Goal: Task Accomplishment & Management: Manage account settings

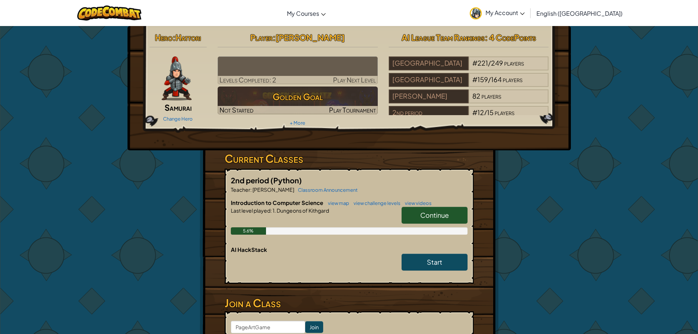
click at [430, 210] on link "Continue" at bounding box center [434, 215] width 66 height 17
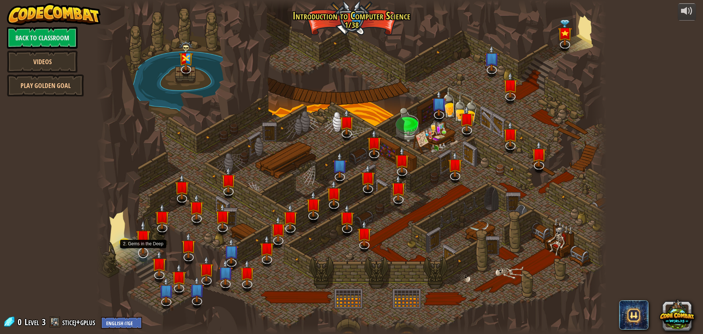
click at [141, 249] on img at bounding box center [143, 237] width 15 height 34
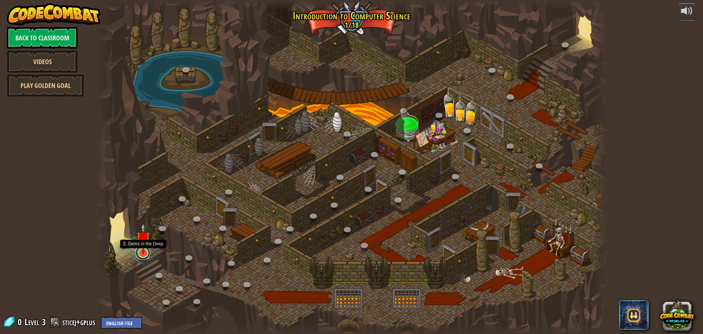
click at [136, 254] on link at bounding box center [143, 252] width 15 height 15
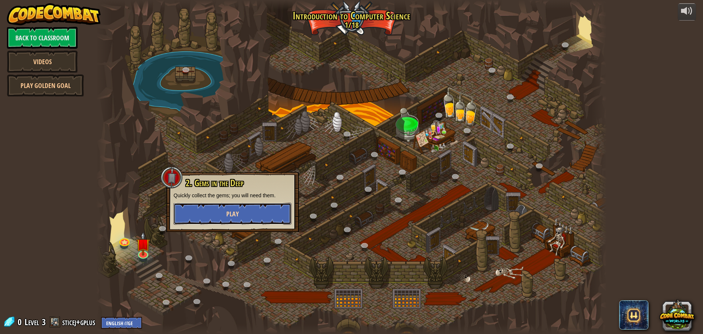
click at [184, 215] on button "Play" at bounding box center [233, 214] width 118 height 22
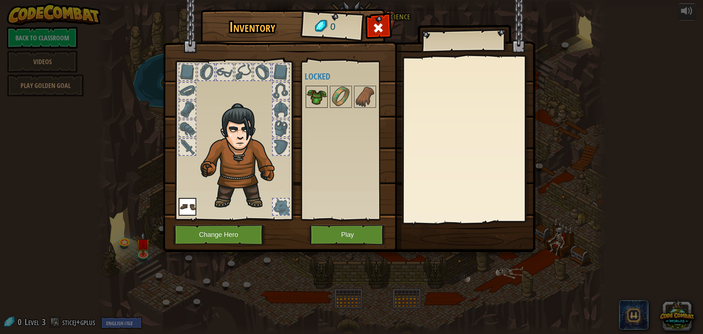
click at [319, 96] on img at bounding box center [317, 96] width 21 height 21
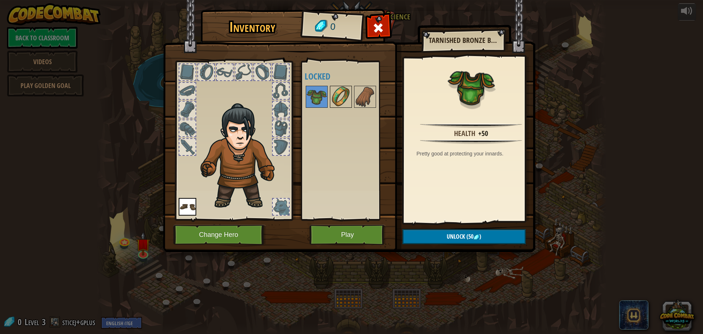
click at [334, 95] on img at bounding box center [341, 96] width 21 height 21
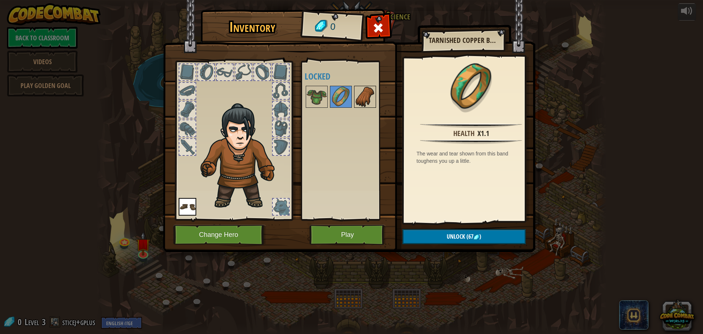
click at [362, 92] on img at bounding box center [365, 96] width 21 height 21
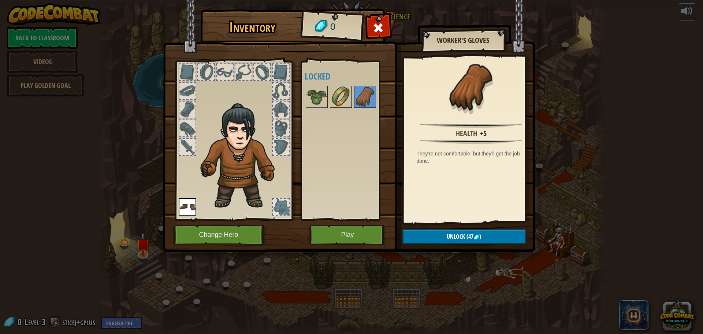
click at [342, 93] on img at bounding box center [341, 96] width 21 height 21
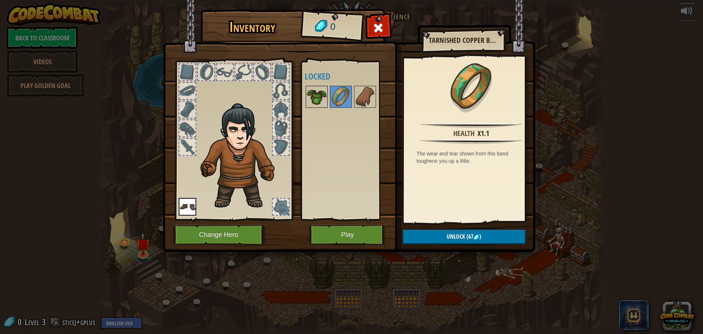
click at [319, 90] on img at bounding box center [317, 96] width 21 height 21
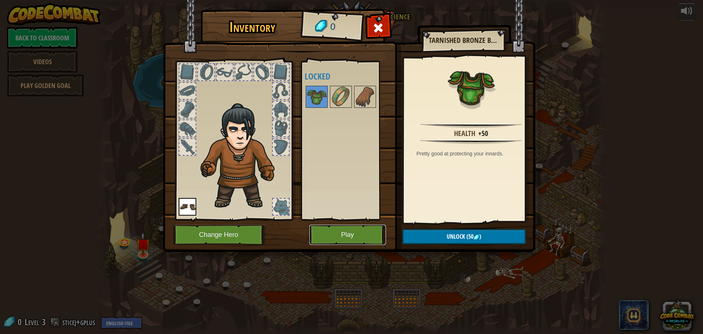
click at [334, 235] on button "Play" at bounding box center [347, 235] width 77 height 20
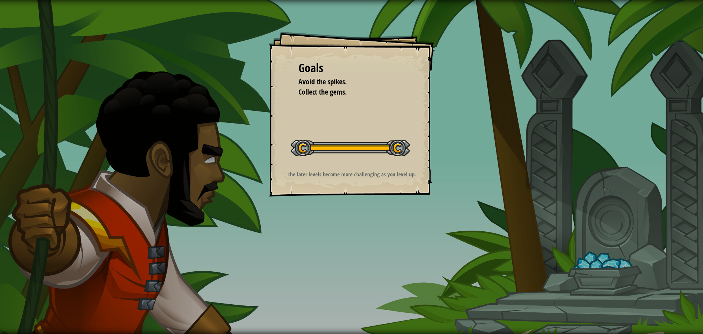
click at [349, 132] on div "Start Level" at bounding box center [350, 146] width 119 height 29
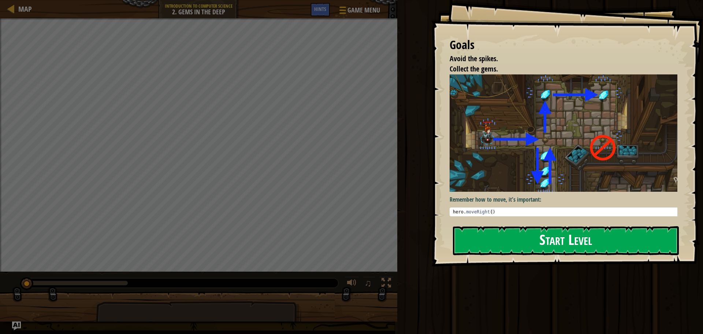
click at [499, 237] on button "Start Level" at bounding box center [566, 240] width 226 height 29
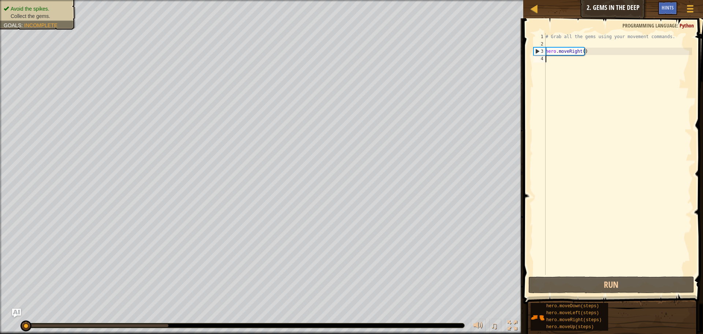
click at [583, 51] on div "# Grab all the gems using your movement commands. hero . moveRight ( )" at bounding box center [618, 161] width 148 height 256
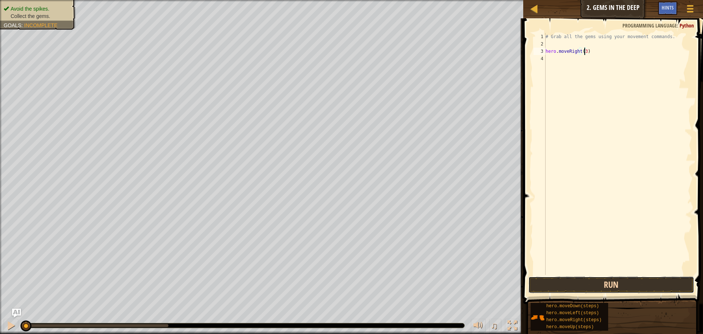
click at [560, 282] on button "Run" at bounding box center [612, 284] width 166 height 17
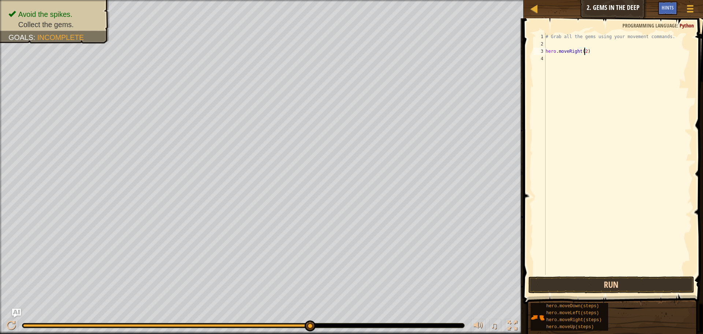
type textarea "hero.moveRight(2)"
click at [562, 286] on button "Run" at bounding box center [612, 284] width 166 height 17
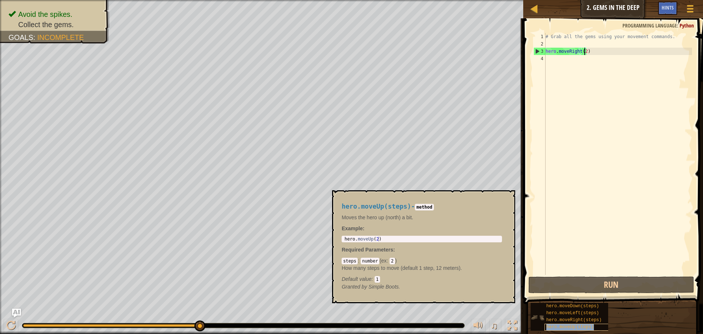
click at [568, 326] on span "hero.moveUp(steps)" at bounding box center [570, 326] width 48 height 5
drag, startPoint x: 592, startPoint y: 101, endPoint x: 585, endPoint y: 85, distance: 16.6
click at [588, 92] on div "# Grab all the gems using your movement commands. hero . moveRight ( 2 )" at bounding box center [618, 161] width 148 height 256
paste textarea "hero.moveRight(2)"
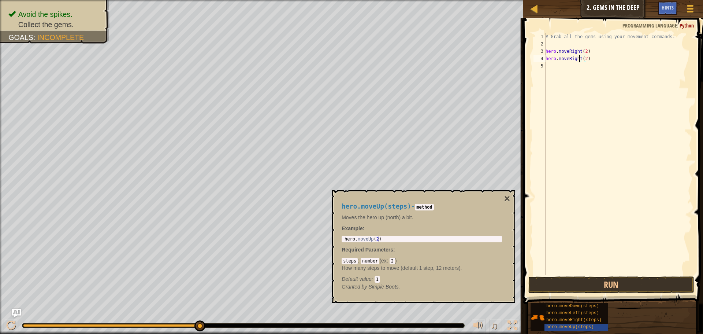
click at [579, 58] on div "# Grab all the gems using your movement commands. hero . moveRight ( 2 ) hero .…" at bounding box center [618, 161] width 148 height 256
click at [590, 66] on div "hero.moveUp press enter" at bounding box center [613, 79] width 138 height 33
click at [583, 58] on div "# Grab all the gems using your movement commands. hero . moveRight ( 2 ) hero .…" at bounding box center [618, 161] width 148 height 256
click at [585, 59] on div "# Grab all the gems using your movement commands. hero . moveRight ( 2 ) hero .…" at bounding box center [618, 161] width 148 height 256
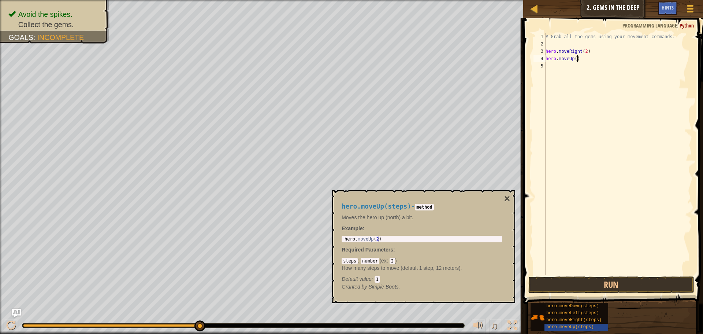
scroll to position [3, 2]
click at [575, 55] on div "# Grab all the gems using your movement commands. hero . moveRight ( 2 ) hero .…" at bounding box center [618, 161] width 148 height 256
type textarea "hero.moveUp(1)"
click at [566, 71] on div "# Grab all the gems using your movement commands. hero . moveRight ( 2 ) hero .…" at bounding box center [618, 161] width 148 height 256
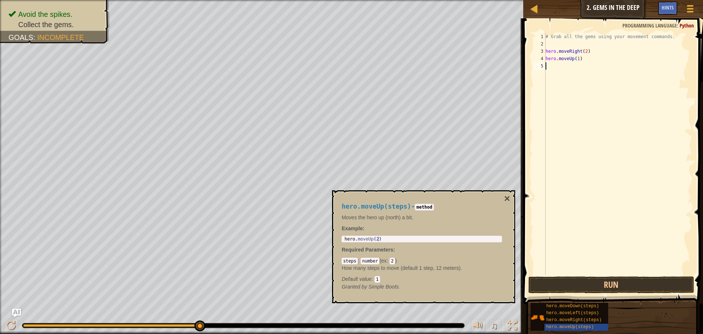
scroll to position [3, 0]
click at [550, 319] on span "hero.moveRight(steps)" at bounding box center [573, 319] width 55 height 5
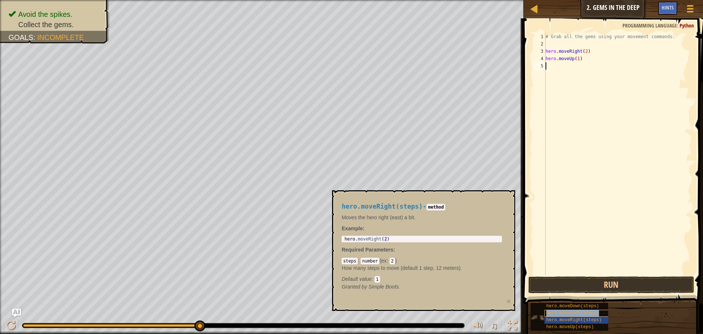
click at [569, 312] on span "hero.moveLeft(steps)" at bounding box center [572, 312] width 53 height 5
type textarea "hero.moveLeft(2)"
drag, startPoint x: 402, startPoint y: 238, endPoint x: 333, endPoint y: 239, distance: 68.5
click at [333, 239] on div "hero.moveLeft(steps) - method Moves the hero left (west) a bit. Example : hero.…" at bounding box center [423, 250] width 183 height 121
click at [553, 67] on div "# Grab all the gems using your movement commands. hero . moveRight ( 2 ) hero .…" at bounding box center [618, 161] width 148 height 256
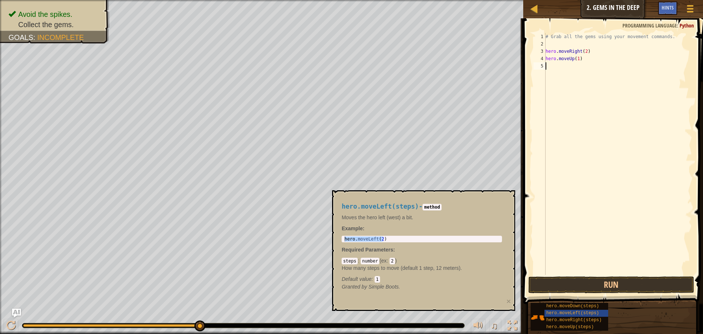
paste textarea "hero.moveLeft(2)"
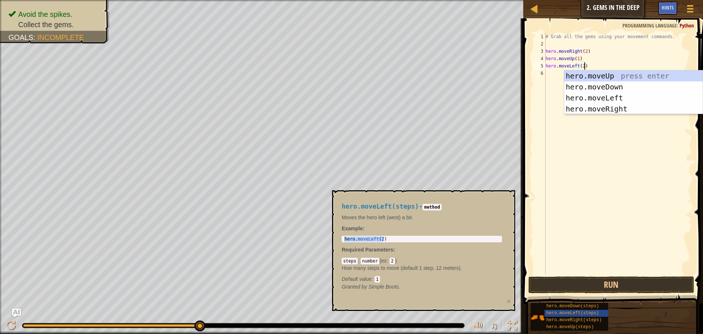
click at [582, 64] on div "# Grab all the gems using your movement commands. hero . moveRight ( 2 ) hero .…" at bounding box center [618, 161] width 148 height 256
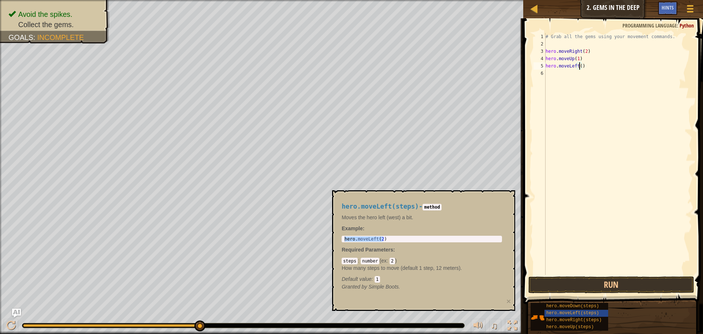
type textarea "hero.moveLeft(2)"
click at [579, 88] on div "# Grab all the gems using your movement commands. hero . moveRight ( 2 ) hero .…" at bounding box center [618, 161] width 148 height 256
paste textarea "hero.moveLeft(2)"
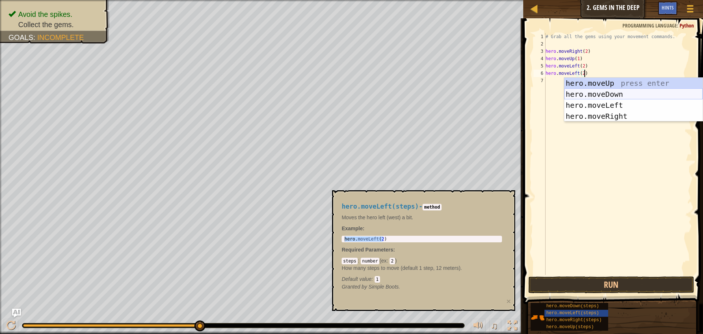
click at [584, 94] on div "hero.moveUp press enter hero.moveDown press enter hero.moveLeft press enter her…" at bounding box center [633, 111] width 138 height 66
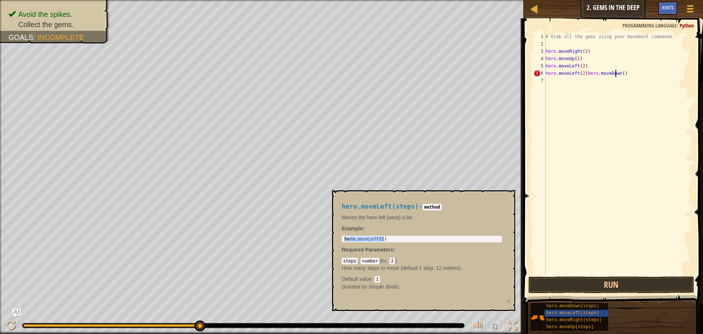
click at [617, 73] on div "# Grab all the gems using your movement commands. hero . moveRight ( 2 ) hero .…" at bounding box center [618, 161] width 148 height 256
click at [619, 73] on div "# Grab all the gems using your movement commands. hero . moveRight ( 2 ) hero .…" at bounding box center [618, 161] width 148 height 256
drag, startPoint x: 630, startPoint y: 77, endPoint x: 586, endPoint y: 75, distance: 43.6
click at [586, 75] on div "# Grab all the gems using your movement commands. hero . moveRight ( 2 ) hero .…" at bounding box center [618, 161] width 148 height 256
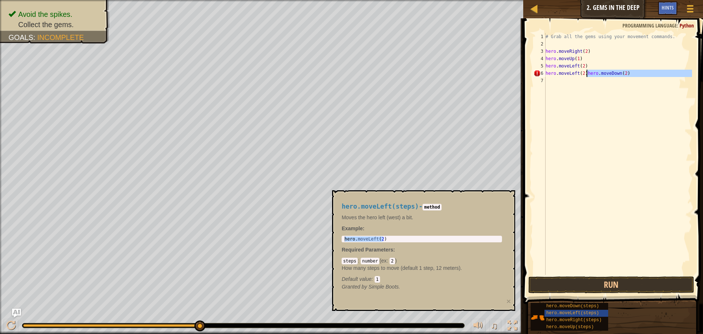
scroll to position [3, 3]
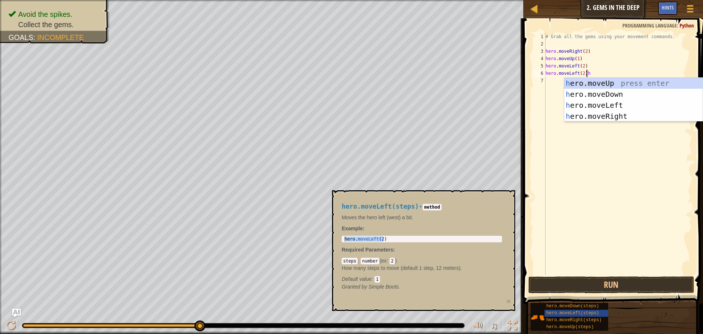
type textarea "hero.moveLeft(2)"
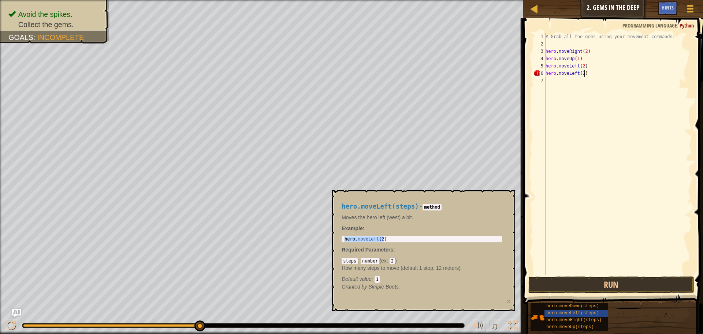
click at [560, 90] on div "# Grab all the gems using your movement commands. hero . moveRight ( 2 ) hero .…" at bounding box center [618, 161] width 148 height 256
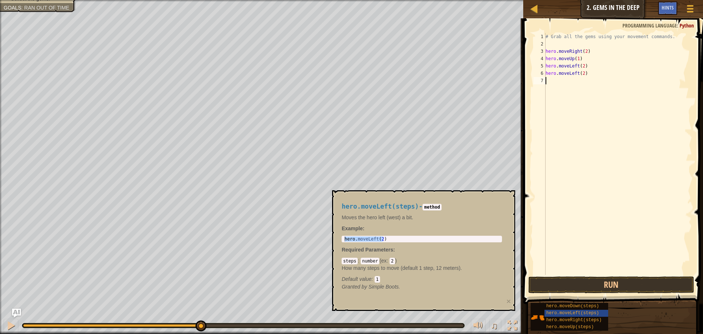
scroll to position [3, 0]
click at [557, 82] on div "# Grab all the gems using your movement commands. hero . moveRight ( 2 ) hero .…" at bounding box center [618, 161] width 148 height 256
paste textarea "hero.moveLeft(2)"
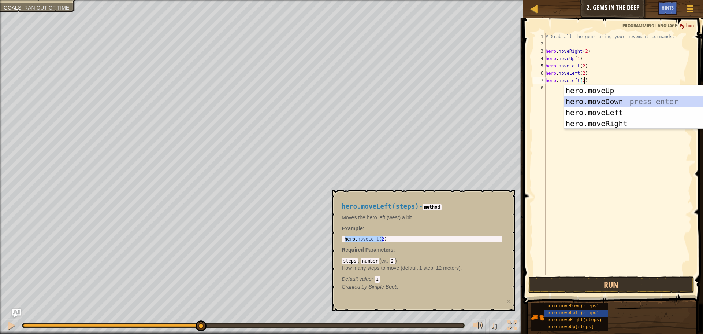
click at [580, 101] on div "hero.moveUp press enter hero.moveDown press enter hero.moveLeft press enter her…" at bounding box center [633, 118] width 138 height 66
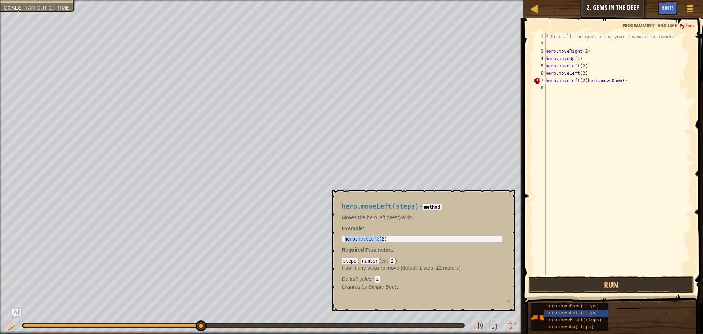
click at [619, 79] on div "# Grab all the gems using your movement commands. hero . moveRight ( 2 ) hero .…" at bounding box center [618, 161] width 148 height 256
drag, startPoint x: 622, startPoint y: 79, endPoint x: 584, endPoint y: 82, distance: 37.9
click at [584, 82] on div "# Grab all the gems using your movement commands. hero . moveRight ( 2 ) hero .…" at bounding box center [618, 161] width 148 height 256
type textarea "hero.moveLeft(2)"
click at [547, 88] on div "# Grab all the gems using your movement commands. hero . moveRight ( 2 ) hero .…" at bounding box center [618, 161] width 148 height 256
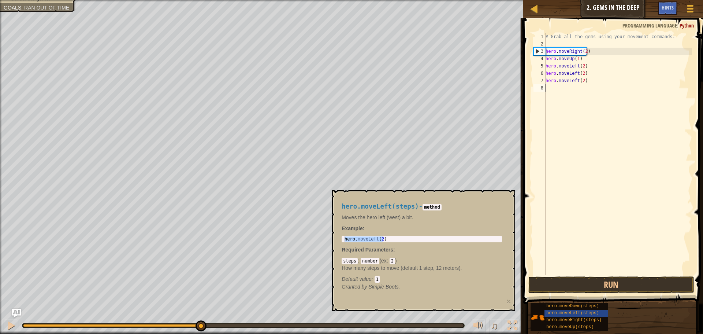
click at [549, 90] on div "# Grab all the gems using your movement commands. hero . moveRight ( 2 ) hero .…" at bounding box center [618, 161] width 148 height 256
click at [546, 88] on div "# Grab all the gems using your movement commands. hero . moveRight ( 2 ) hero .…" at bounding box center [618, 161] width 148 height 256
paste textarea "hero.moveLeft(2)"
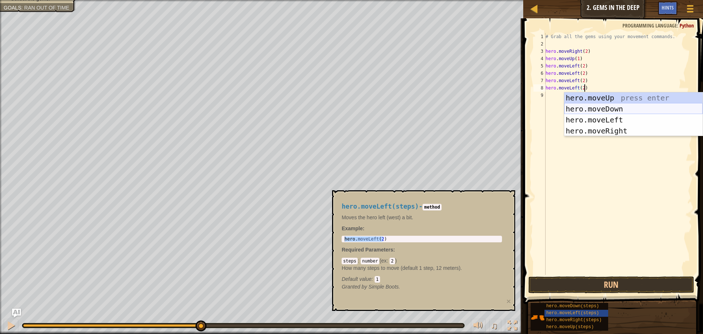
click at [597, 110] on div "hero.moveUp press enter hero.moveDown press enter hero.moveLeft press enter her…" at bounding box center [633, 125] width 138 height 66
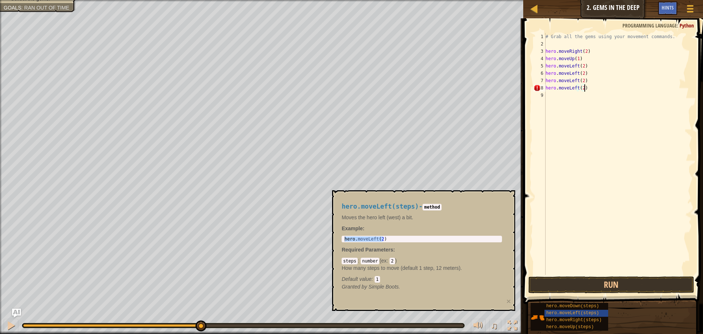
click at [577, 87] on div "# Grab all the gems using your movement commands. hero . moveRight ( 2 ) hero .…" at bounding box center [618, 161] width 148 height 256
click at [577, 80] on div "# Grab all the gems using your movement commands. hero . moveRight ( 2 ) hero .…" at bounding box center [618, 161] width 148 height 256
drag, startPoint x: 578, startPoint y: 89, endPoint x: 536, endPoint y: 92, distance: 42.6
click at [536, 92] on div "hero.move(2) 1 2 3 4 5 6 7 8 9 # Grab all the gems using your movement commands…" at bounding box center [612, 154] width 160 height 242
type textarea "hero.move(2)"
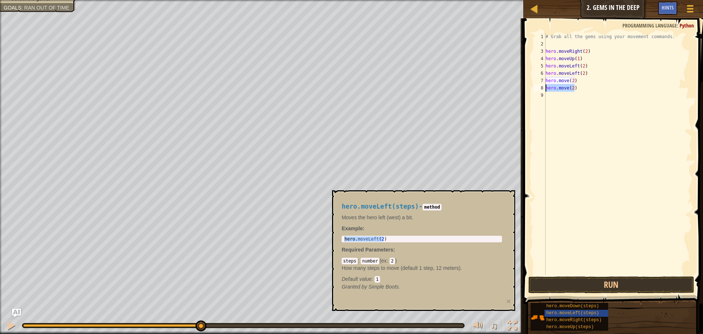
drag, startPoint x: 576, startPoint y: 88, endPoint x: 544, endPoint y: 89, distance: 32.2
click at [544, 89] on div "hero.move(2) 1 2 3 4 5 6 7 8 9 # Grab all the gems using your movement commands…" at bounding box center [612, 154] width 160 height 242
type textarea "h"
click at [589, 73] on div "# Grab all the gems using your movement commands. hero . moveRight ( 2 ) hero .…" at bounding box center [618, 161] width 148 height 256
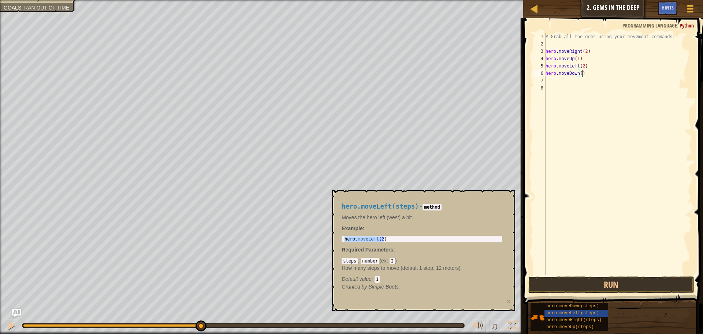
click at [579, 76] on div "# Grab all the gems using your movement commands. hero . moveRight ( 2 ) hero .…" at bounding box center [618, 161] width 148 height 256
type textarea "hero.moveDown(2)"
click at [568, 283] on button "Run" at bounding box center [612, 284] width 166 height 17
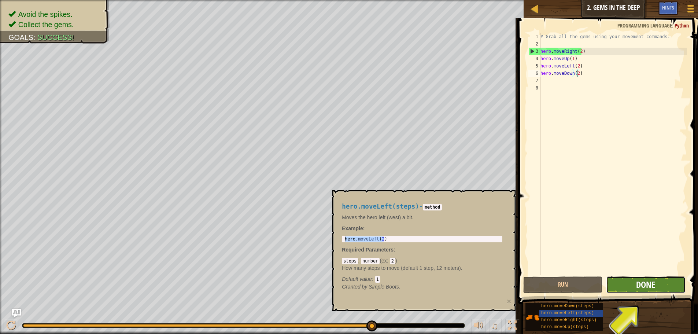
click at [648, 283] on span "Done" at bounding box center [645, 284] width 19 height 12
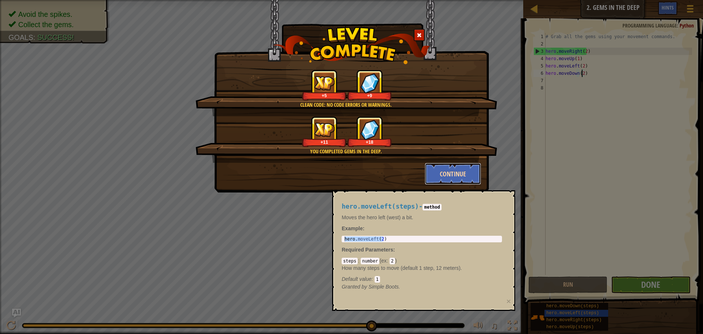
click at [455, 171] on button "Continue" at bounding box center [453, 174] width 57 height 22
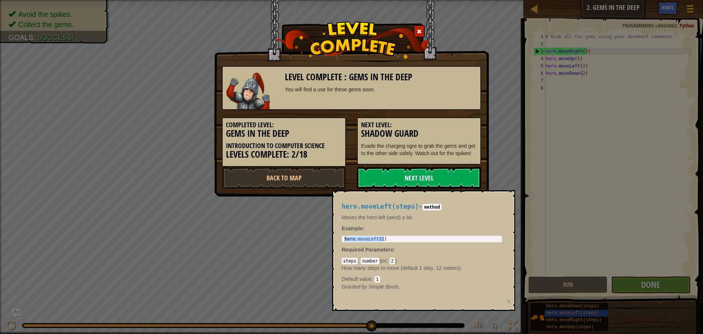
click at [410, 171] on link "Next Level" at bounding box center [419, 178] width 124 height 22
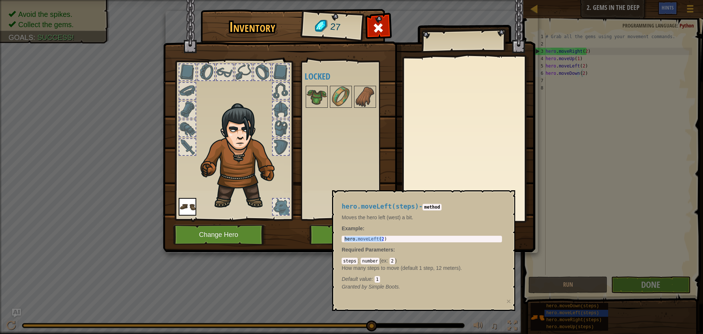
click at [535, 220] on img at bounding box center [349, 119] width 372 height 266
click at [561, 219] on div "Inventory 27 Available Equip (double-click to equip) Locked Equip Unequip Subsc…" at bounding box center [351, 167] width 703 height 334
click at [557, 227] on div "Inventory 27 Available Equip (double-click to equip) Locked Equip Unequip Subsc…" at bounding box center [351, 167] width 703 height 334
click at [485, 263] on div "hero.moveLeft(steps) - method Moves the hero left (west) a bit. Example : hero.…" at bounding box center [422, 246] width 171 height 101
click at [457, 258] on div "steps : number ( ex : 2 ) How many steps to move (default 1 step, 12 meters). D…" at bounding box center [422, 270] width 160 height 26
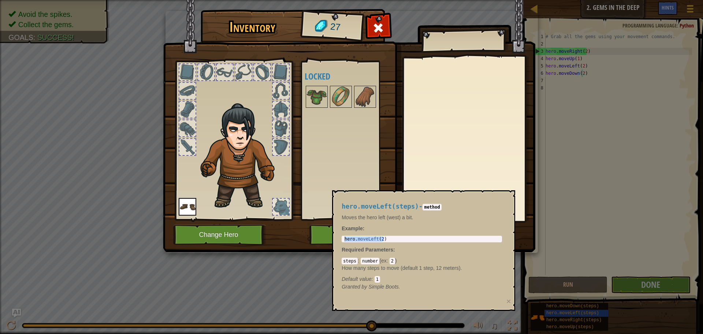
click at [390, 225] on p "Example :" at bounding box center [422, 228] width 160 height 7
click at [395, 215] on p "Moves the hero left (west) a bit." at bounding box center [422, 217] width 160 height 7
click at [451, 205] on h4 "hero.moveLeft(steps) - method" at bounding box center [422, 206] width 160 height 7
click at [566, 312] on div "Inventory 27 Available Equip (double-click to equip) Locked Equip Unequip Subsc…" at bounding box center [351, 167] width 703 height 334
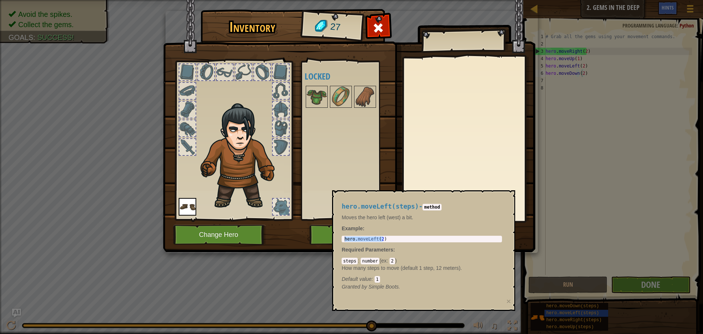
click at [566, 312] on div "Inventory 27 Available Equip (double-click to equip) Locked Equip Unequip Subsc…" at bounding box center [351, 167] width 703 height 334
click at [320, 230] on button "Play" at bounding box center [347, 235] width 77 height 20
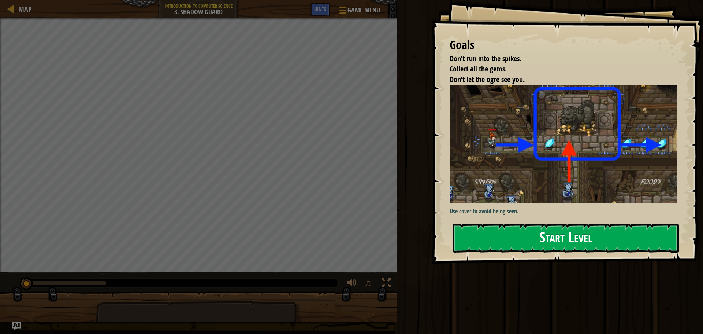
click at [494, 243] on button "Start Level" at bounding box center [566, 237] width 226 height 29
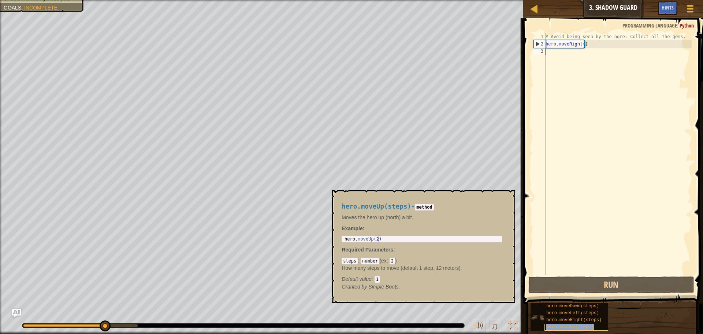
click at [561, 325] on span "hero.moveUp(steps)" at bounding box center [570, 326] width 48 height 5
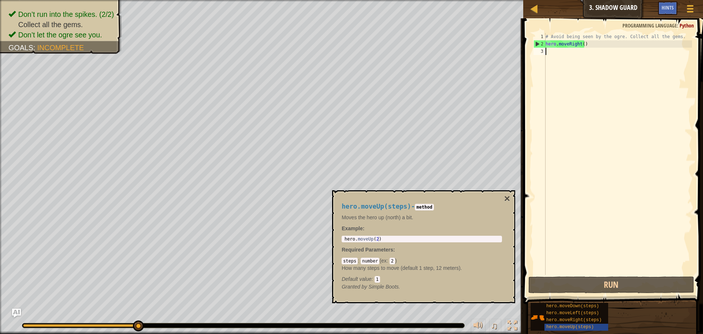
type textarea "hero.moveUp(2)"
drag, startPoint x: 383, startPoint y: 237, endPoint x: 347, endPoint y: 231, distance: 36.8
click at [347, 231] on div "hero.moveUp(steps) - method Moves the hero up (north) a bit. Example : hero.mov…" at bounding box center [422, 246] width 171 height 101
click at [570, 51] on div "# Avoid being seen by the ogre. Collect all the gems. hero . moveRight ( )" at bounding box center [618, 161] width 148 height 256
paste textarea "hero.moveUp(2)"
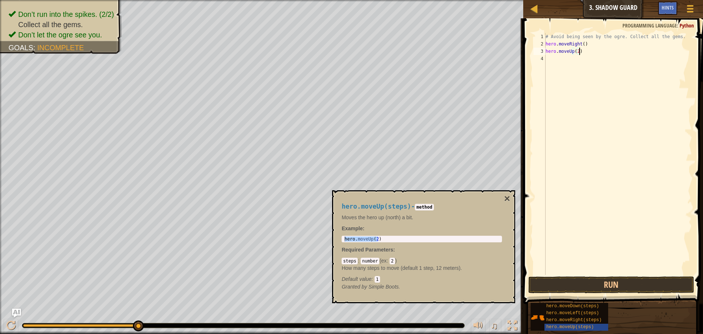
click at [578, 51] on div "# Avoid being seen by the ogre. Collect all the gems. hero . moveRight ( ) hero…" at bounding box center [618, 161] width 148 height 256
click at [582, 44] on div "# Avoid being seen by the ogre. Collect all the gems. hero . moveRight ( ) hero…" at bounding box center [618, 161] width 148 height 256
type textarea "hero.moveRight(1)"
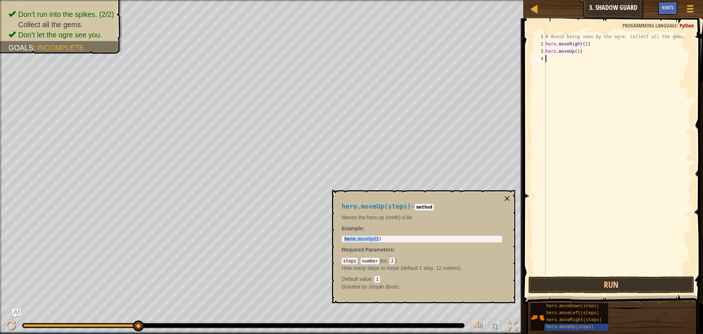
click at [569, 58] on div "# Avoid being seen by the ogre. Collect all the gems. hero . moveRight ( 1 ) he…" at bounding box center [618, 161] width 148 height 256
click at [592, 281] on button "Run" at bounding box center [612, 284] width 166 height 17
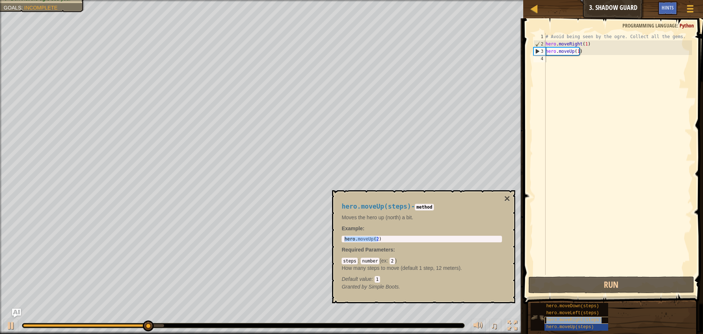
click at [590, 319] on span "hero.moveRight(steps)" at bounding box center [573, 319] width 55 height 5
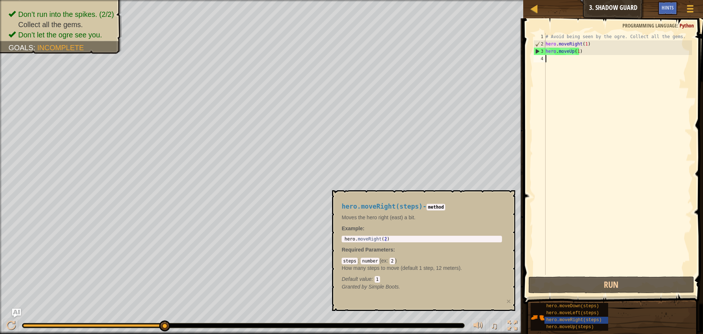
type textarea "hero.moveRight(2)"
click at [383, 238] on div "hero . moveRight ( 2 )" at bounding box center [421, 243] width 157 height 15
click at [328, 0] on body "Map Introduction to Computer Science 3. Shadow Guard Game Menu Done Hints 1 ההה…" at bounding box center [351, 0] width 703 height 0
drag, startPoint x: 390, startPoint y: 240, endPoint x: 343, endPoint y: 239, distance: 47.3
click at [343, 239] on div "hero.moveRight(2) 1 hero . moveRight ( 2 ) הההההההההההההההההההההההההההההההההההה…" at bounding box center [422, 239] width 160 height 7
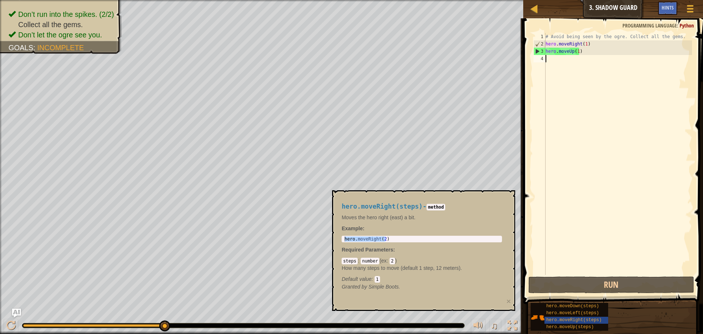
click at [562, 58] on div "# Avoid being seen by the ogre. Collect all the gems. hero . moveRight ( 1 ) he…" at bounding box center [618, 161] width 148 height 256
paste textarea "hero.moveRight(2)"
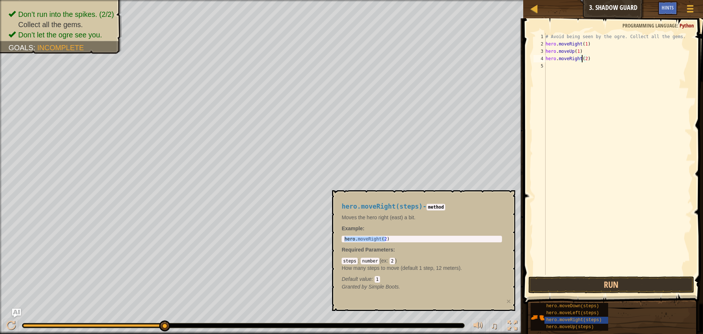
click at [583, 59] on div "# Avoid being seen by the ogre. Collect all the gems. hero . moveRight ( 1 ) he…" at bounding box center [618, 161] width 148 height 256
type textarea "hero.moveRight(1)"
click at [579, 64] on div "# Avoid being seen by the ogre. Collect all the gems. hero . moveRight ( 1 ) he…" at bounding box center [618, 161] width 148 height 256
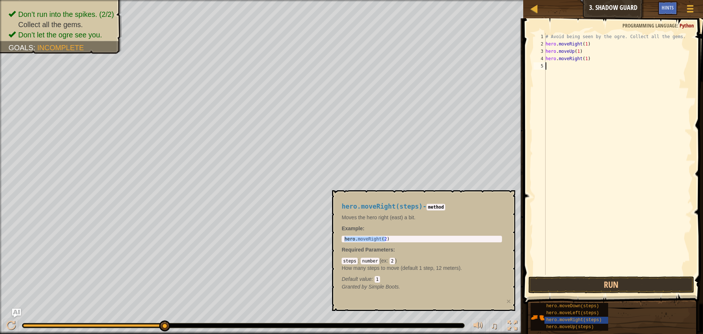
scroll to position [3, 0]
click at [587, 303] on span "hero.moveDown(steps)" at bounding box center [572, 305] width 53 height 5
type textarea "hero.moveDown(2)"
drag, startPoint x: 384, startPoint y: 239, endPoint x: 346, endPoint y: 238, distance: 38.5
click at [346, 238] on div "hero . moveDown ( 2 )" at bounding box center [421, 243] width 157 height 15
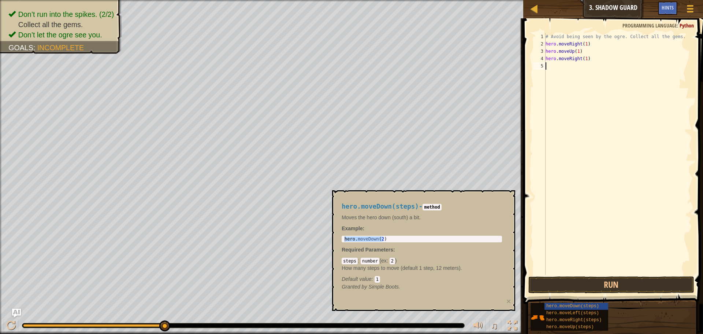
click at [548, 64] on div "# Avoid being seen by the ogre. Collect all the gems. hero . moveRight ( 1 ) he…" at bounding box center [618, 161] width 148 height 256
paste textarea "hero.moveDown(2)"
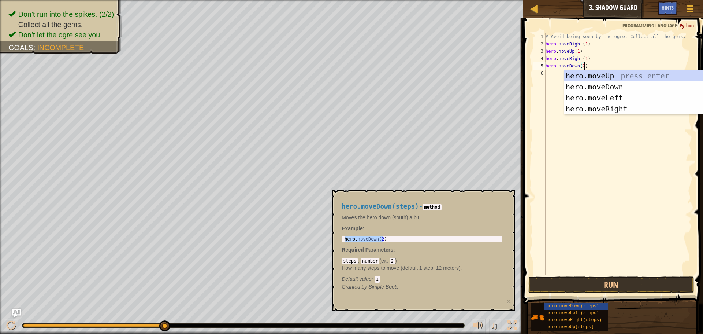
click at [581, 64] on div "# Avoid being seen by the ogre. Collect all the gems. hero . moveRight ( 1 ) he…" at bounding box center [618, 161] width 148 height 256
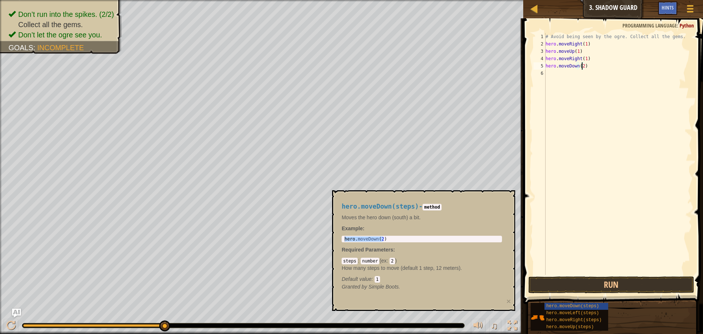
click at [582, 64] on div "# Avoid being seen by the ogre. Collect all the gems. hero . moveRight ( 1 ) he…" at bounding box center [618, 161] width 148 height 256
type textarea "hero.moveDown(1)"
click at [577, 319] on span "hero.moveRight(steps)" at bounding box center [573, 319] width 55 height 5
drag, startPoint x: 391, startPoint y: 236, endPoint x: 350, endPoint y: 239, distance: 40.8
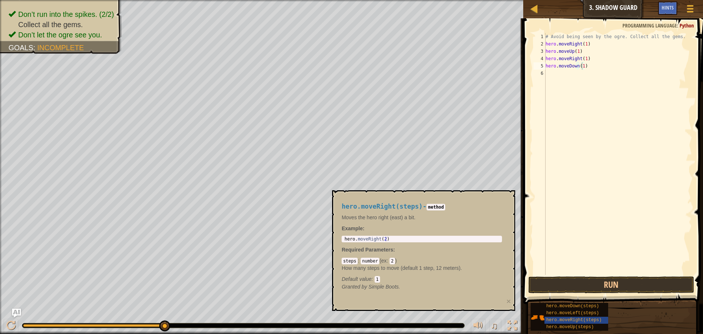
click at [350, 239] on div "1 hero . moveRight ( 2 ) הההההההההההההההההההההההההההההההההההההההההההההההההההההה…" at bounding box center [422, 239] width 160 height 7
type textarea "hero.moveRight(2)"
drag, startPoint x: 387, startPoint y: 238, endPoint x: 341, endPoint y: 237, distance: 46.5
click at [341, 237] on div "hero.moveRight(steps) - method Moves the hero right (east) a bit. Example : her…" at bounding box center [422, 246] width 171 height 101
click at [552, 74] on div "# Avoid being seen by the ogre. Collect all the gems. hero . moveRight ( 1 ) he…" at bounding box center [618, 161] width 148 height 256
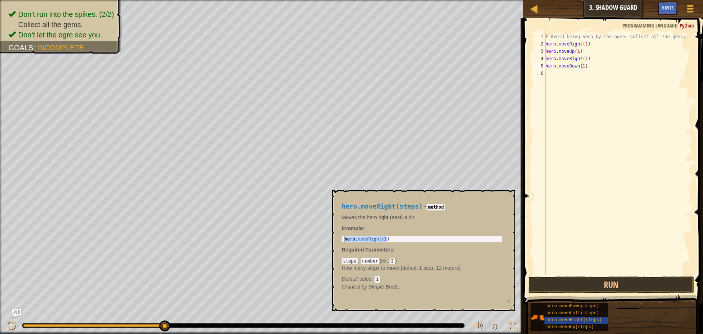
scroll to position [3, 0]
paste textarea "hero.moveRight(2)"
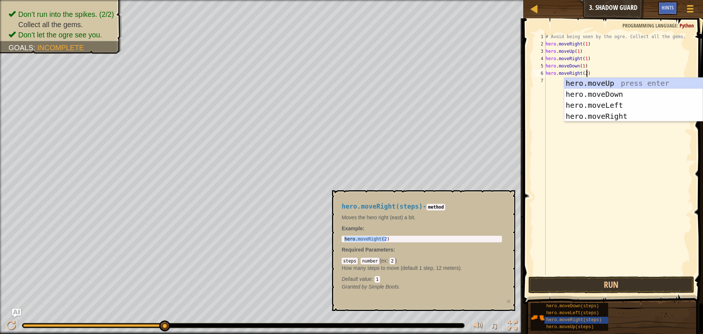
click at [582, 74] on div "# Avoid being seen by the ogre. Collect all the gems. hero . moveRight ( 1 ) he…" at bounding box center [618, 161] width 148 height 256
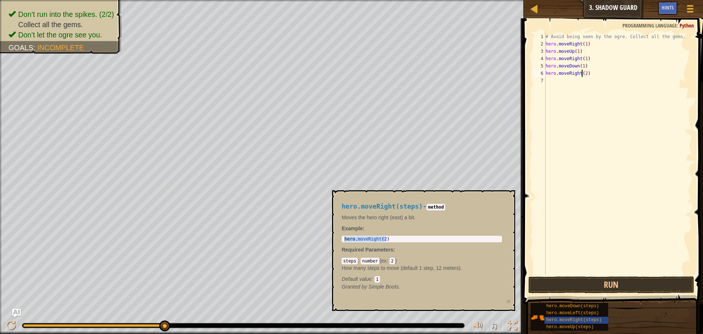
click at [584, 74] on div "# Avoid being seen by the ogre. Collect all the gems. hero . moveRight ( 1 ) he…" at bounding box center [618, 161] width 148 height 256
type textarea "hero.moveRight(1)"
click at [585, 282] on button "Run" at bounding box center [612, 284] width 166 height 17
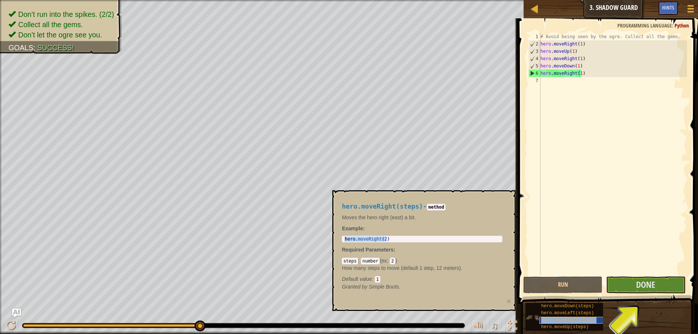
click at [571, 318] on span "hero.moveRight(steps)" at bounding box center [568, 319] width 55 height 5
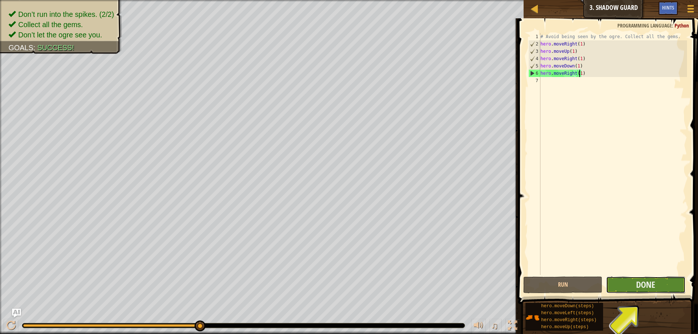
click at [623, 284] on button "Done" at bounding box center [645, 284] width 79 height 17
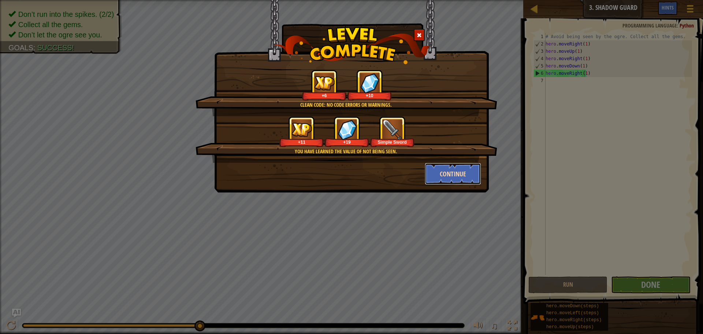
click at [448, 175] on button "Continue" at bounding box center [453, 174] width 57 height 22
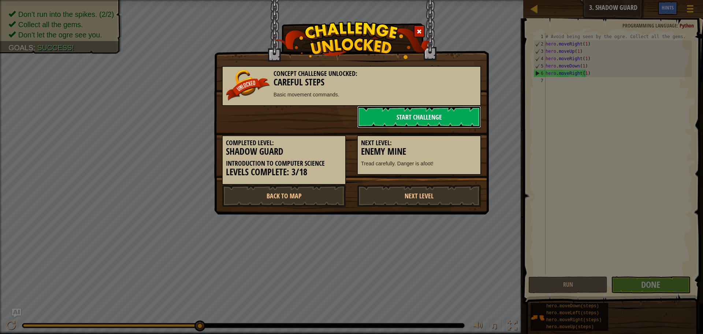
click at [388, 114] on link "Start Challenge" at bounding box center [419, 117] width 124 height 22
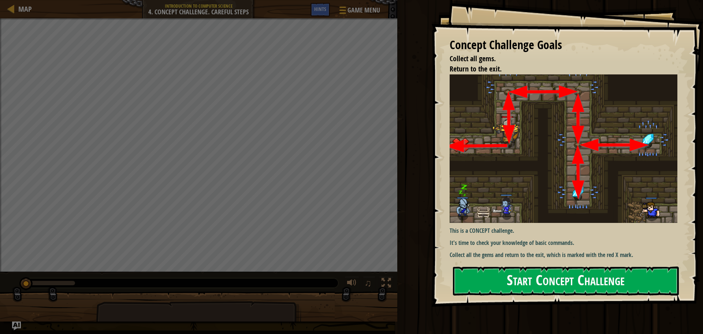
click at [508, 278] on button "Start Concept Challenge" at bounding box center [566, 280] width 226 height 29
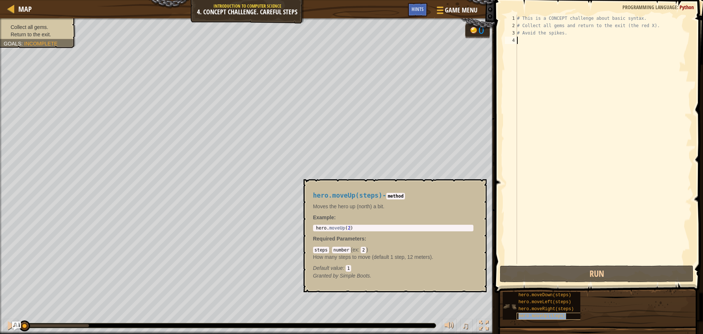
click at [553, 315] on span "hero.moveUp(steps)" at bounding box center [543, 315] width 48 height 5
type textarea "hero.moveUp(2)"
drag, startPoint x: 356, startPoint y: 228, endPoint x: 311, endPoint y: 226, distance: 45.1
click at [311, 226] on div "hero.moveUp(steps) - method Moves the hero up (north) a bit. Example : hero.mov…" at bounding box center [393, 235] width 171 height 101
click at [534, 39] on div "# This is a CONCEPT challenge about basic syntax. # Collect all gems and return…" at bounding box center [604, 147] width 177 height 264
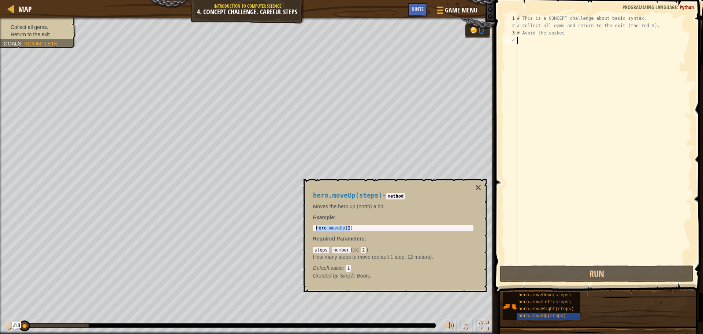
paste textarea "hero.moveUp(2)"
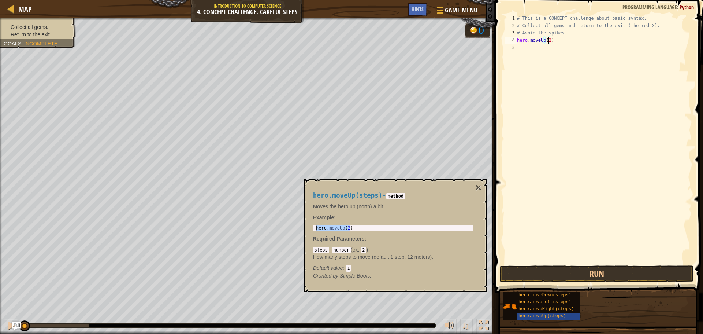
click at [549, 41] on div "# This is a CONCEPT challenge about basic syntax. # Collect all gems and return…" at bounding box center [604, 147] width 177 height 264
type textarea "hero.moveUp(1)"
click at [564, 305] on div "hero.moveLeft(steps)" at bounding box center [552, 302] width 70 height 7
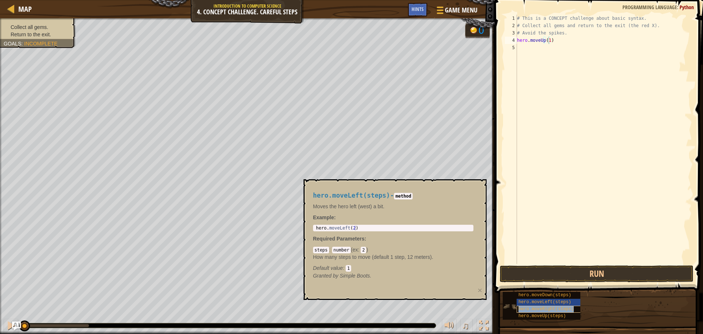
click at [563, 308] on span "hero.moveRight(steps)" at bounding box center [546, 308] width 55 height 5
type textarea "hero.moveRight(2)"
drag, startPoint x: 357, startPoint y: 228, endPoint x: 322, endPoint y: 226, distance: 34.9
click at [317, 229] on div "hero . moveRight ( 2 )" at bounding box center [393, 232] width 157 height 15
click at [522, 46] on div "# This is a CONCEPT challenge about basic syntax. # Collect all gems and return…" at bounding box center [604, 147] width 177 height 264
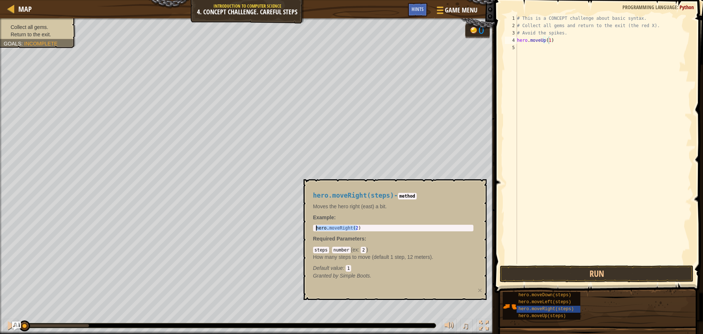
scroll to position [3, 0]
paste textarea "hero.moveRight(2)"
click at [556, 47] on div "# This is a CONCEPT challenge about basic syntax. # Collect all gems and return…" at bounding box center [604, 147] width 177 height 264
type textarea "hero.moveRight(1)"
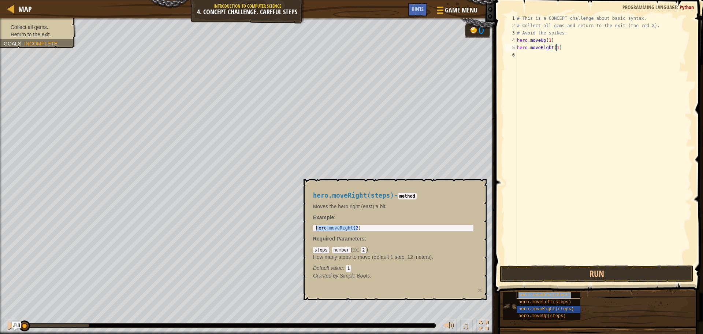
click at [553, 295] on span "hero.moveDown(steps)" at bounding box center [545, 294] width 53 height 5
type textarea "hero.moveDown(2)"
drag, startPoint x: 357, startPoint y: 225, endPoint x: 313, endPoint y: 232, distance: 44.4
click at [313, 232] on div "hero.moveDown(steps) - method Moves the hero down (south) a bit. Example : hero…" at bounding box center [393, 235] width 171 height 101
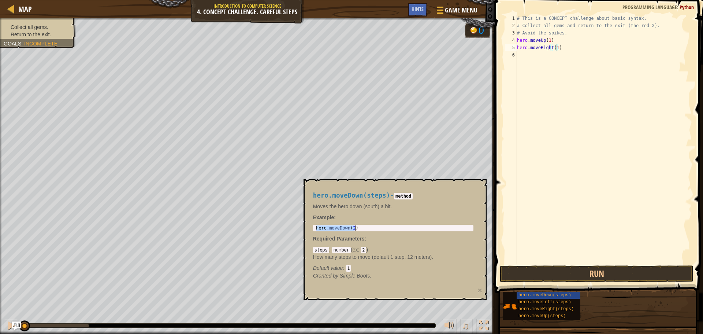
click at [529, 58] on div "# This is a CONCEPT challenge about basic syntax. # Collect all gems and return…" at bounding box center [604, 147] width 177 height 264
paste textarea "hero.moveDown(2)"
type textarea "hero.moveDown(2)"
click at [538, 315] on span "hero.moveUp(steps)" at bounding box center [543, 315] width 48 height 5
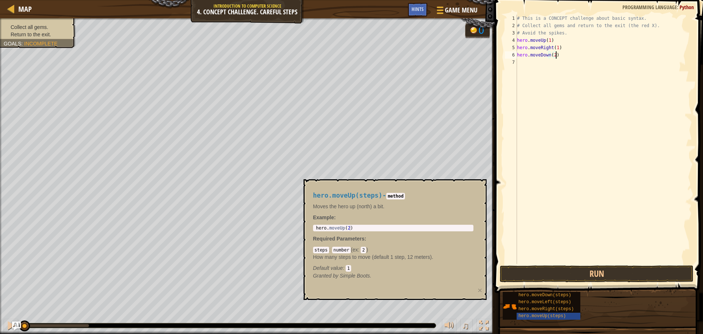
type textarea "hero.moveUp(2)"
drag, startPoint x: 349, startPoint y: 230, endPoint x: 312, endPoint y: 219, distance: 38.1
click at [312, 219] on div "hero.moveUp(steps) - method Moves the hero up (north) a bit. Example : hero.mov…" at bounding box center [393, 235] width 171 height 101
click at [529, 64] on div "# This is a CONCEPT challenge about basic syntax. # Collect all gems and return…" at bounding box center [604, 147] width 177 height 264
paste textarea "hero.moveUp(2)"
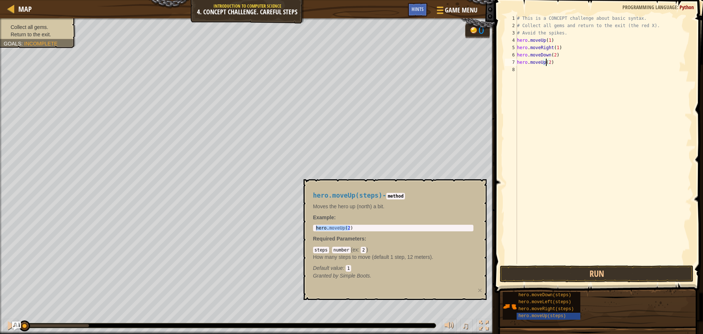
click at [546, 62] on div "# This is a CONCEPT challenge about basic syntax. # Collect all gems and return…" at bounding box center [604, 147] width 177 height 264
click at [548, 62] on div "# This is a CONCEPT challenge about basic syntax. # Collect all gems and return…" at bounding box center [604, 147] width 177 height 264
type textarea "hero.moveUp(1)"
click at [551, 308] on span "hero.moveRight(steps)" at bounding box center [546, 308] width 55 height 5
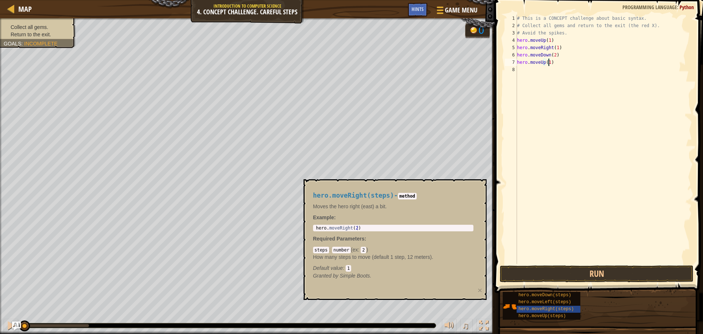
type textarea "hero.moveRight(2)"
drag, startPoint x: 357, startPoint y: 227, endPoint x: 304, endPoint y: 219, distance: 54.1
click at [304, 219] on div "hero.moveRight(steps) - method Moves the hero right (east) a bit. Example : her…" at bounding box center [395, 239] width 183 height 121
click at [520, 71] on div "# This is a CONCEPT challenge about basic syntax. # Collect all gems and return…" at bounding box center [604, 147] width 177 height 264
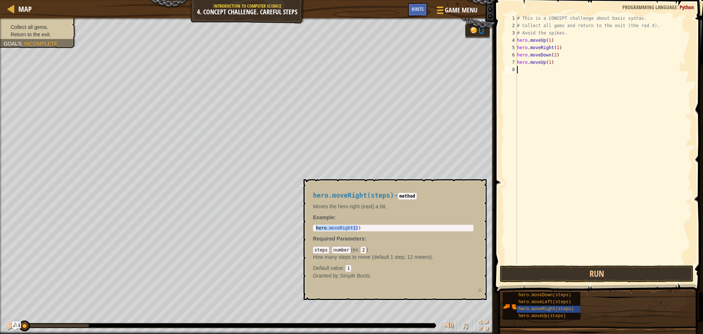
paste textarea "hero.moveRight(2)"
click at [555, 69] on div "# This is a CONCEPT challenge about basic syntax. # Collect all gems and return…" at bounding box center [604, 147] width 177 height 264
type textarea "hero.moveRight(1)"
click at [545, 301] on span "hero.moveLeft(steps)" at bounding box center [545, 301] width 53 height 5
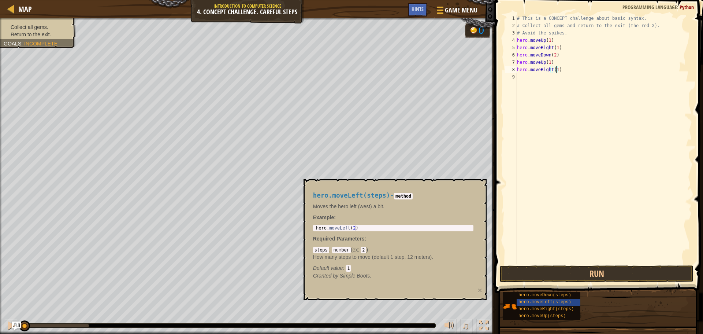
type textarea "hero.moveLeft(2)"
drag, startPoint x: 354, startPoint y: 229, endPoint x: 318, endPoint y: 225, distance: 36.5
click at [318, 225] on div "hero.moveLeft(2) 1 hero . moveLeft ( 2 ) הההההההההההההההההההההההההההההההההההההה…" at bounding box center [393, 228] width 160 height 7
click at [523, 78] on div "# This is a CONCEPT challenge about basic syntax. # Collect all gems and return…" at bounding box center [604, 147] width 177 height 264
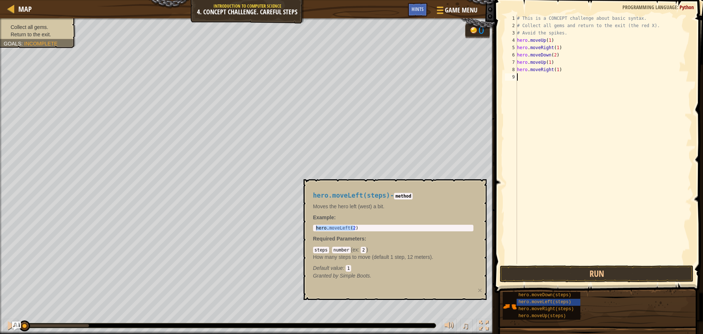
paste textarea "hero.moveLeft(2)"
click at [556, 77] on div "# This is a CONCEPT challenge about basic syntax. # Collect all gems and return…" at bounding box center [605, 147] width 174 height 264
type textarea "hero.moveLeft(1)"
click at [526, 314] on span "hero.moveUp(steps)" at bounding box center [543, 315] width 48 height 5
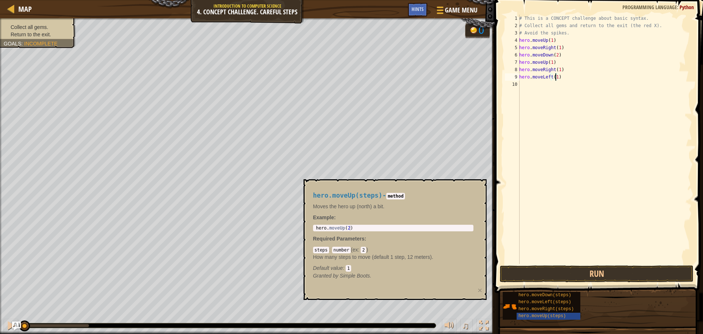
type textarea "hero.moveUp(2)"
drag, startPoint x: 349, startPoint y: 229, endPoint x: 314, endPoint y: 218, distance: 36.9
click at [305, 224] on div "hero.moveUp(steps) - method Moves the hero up (north) a bit. Example : hero.mov…" at bounding box center [395, 239] width 183 height 121
click at [532, 84] on div "# This is a CONCEPT challenge about basic syntax. # Collect all gems and return…" at bounding box center [605, 147] width 174 height 264
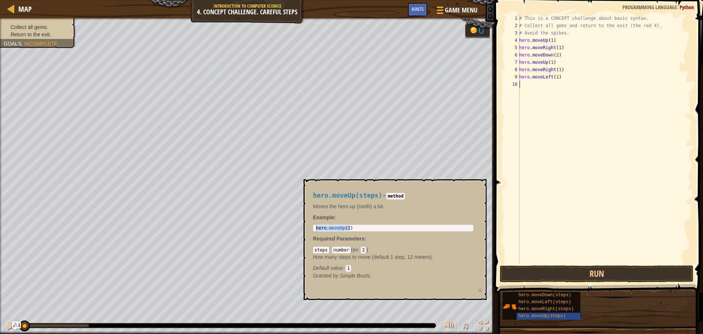
paste textarea "hero.moveUp(2)"
click at [551, 85] on div "# This is a CONCEPT challenge about basic syntax. # Collect all gems and return…" at bounding box center [605, 147] width 174 height 264
type textarea "hero.moveUp(1)"
click at [548, 299] on div "hero.moveLeft(steps)" at bounding box center [552, 302] width 70 height 7
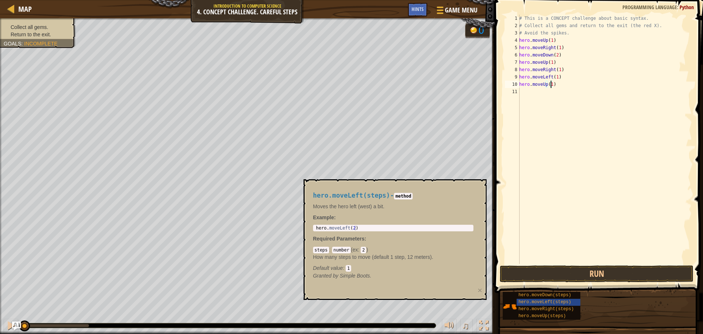
type textarea "hero.moveLeft(2)"
drag, startPoint x: 361, startPoint y: 227, endPoint x: 311, endPoint y: 221, distance: 49.8
click at [311, 221] on div "hero.moveLeft(steps) - method Moves the hero left (west) a bit. Example : hero.…" at bounding box center [393, 235] width 171 height 101
click at [527, 93] on div "# This is a CONCEPT challenge about basic syntax. # Collect all gems and return…" at bounding box center [605, 147] width 174 height 264
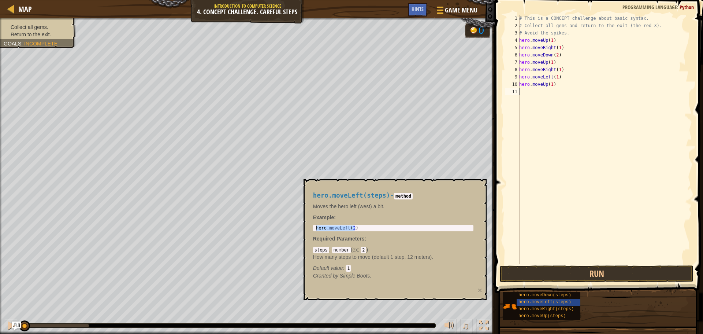
paste textarea "hero.moveLeft(2)"
click at [555, 92] on div "# This is a CONCEPT challenge about basic syntax. # Collect all gems and return…" at bounding box center [605, 147] width 174 height 264
type textarea "hero.moveLeft(1)"
click at [544, 296] on span "hero.moveDown(steps)" at bounding box center [545, 294] width 53 height 5
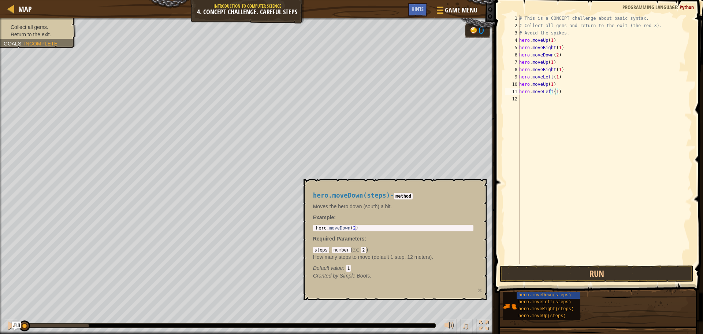
drag, startPoint x: 360, startPoint y: 225, endPoint x: 338, endPoint y: 226, distance: 22.1
click at [309, 231] on div "hero.moveDown(steps) - method Moves the hero down (south) a bit. Example : 1 he…" at bounding box center [393, 235] width 171 height 101
type textarea "hero.moveDown(2)"
drag, startPoint x: 353, startPoint y: 229, endPoint x: 311, endPoint y: 226, distance: 43.0
click at [311, 226] on div "hero.moveDown(steps) - method Moves the hero down (south) a bit. Example : hero…" at bounding box center [393, 235] width 171 height 101
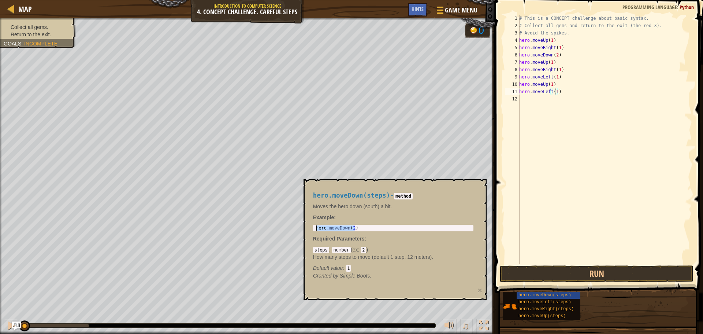
click at [535, 99] on div "# This is a CONCEPT challenge about basic syntax. # Collect all gems and return…" at bounding box center [605, 147] width 174 height 264
paste textarea "hero.moveDown(2)"
click at [556, 101] on div "# This is a CONCEPT challenge about basic syntax. # Collect all gems and return…" at bounding box center [605, 147] width 174 height 264
type textarea "hero.moveDown(1)"
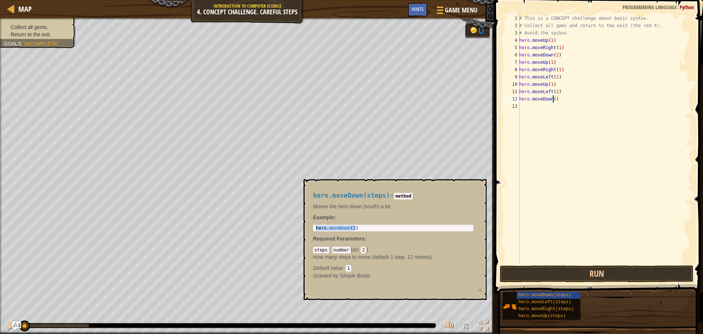
scroll to position [3, 3]
click at [527, 105] on div "# This is a CONCEPT challenge about basic syntax. # Collect all gems and return…" at bounding box center [605, 147] width 174 height 264
click at [533, 307] on span "hero.moveRight(steps)" at bounding box center [546, 308] width 55 height 5
type textarea "hero.moveRight(2)"
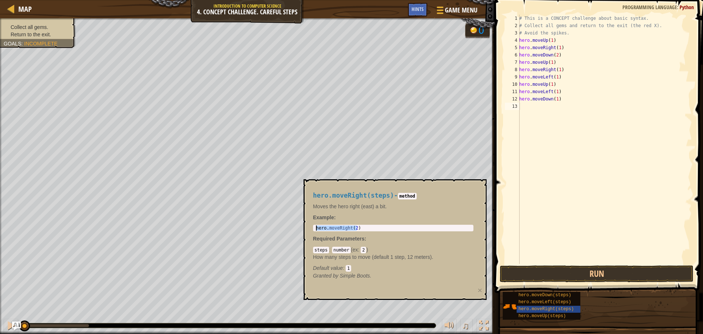
drag, startPoint x: 357, startPoint y: 227, endPoint x: 312, endPoint y: 228, distance: 45.4
click at [312, 228] on div "hero.moveRight(steps) - method Moves the hero right (east) a bit. Example : her…" at bounding box center [393, 235] width 171 height 101
click at [530, 105] on div "# This is a CONCEPT challenge about basic syntax. # Collect all gems and return…" at bounding box center [605, 147] width 174 height 264
paste textarea "hero.moveRight(2)"
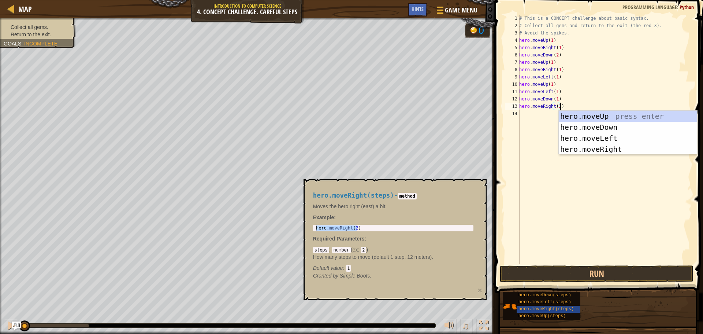
click at [558, 106] on div "# This is a CONCEPT challenge about basic syntax. # Collect all gems and return…" at bounding box center [605, 147] width 174 height 264
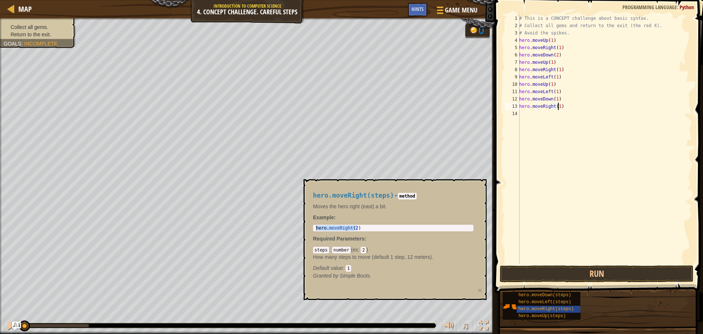
scroll to position [3, 3]
click at [525, 274] on button "Run" at bounding box center [597, 273] width 194 height 17
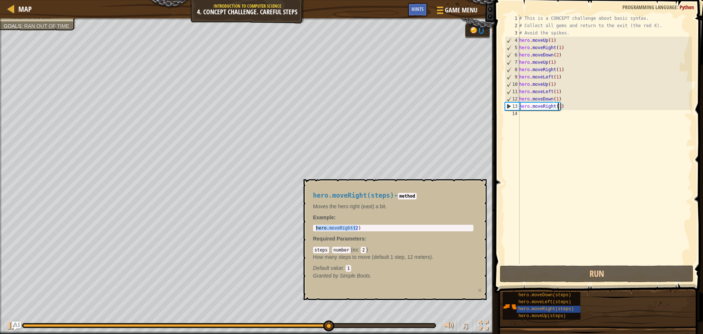
click at [553, 108] on div "# This is a CONCEPT challenge about basic syntax. # Collect all gems and return…" at bounding box center [605, 147] width 174 height 264
click at [554, 108] on div "# This is a CONCEPT challenge about basic syntax. # Collect all gems and return…" at bounding box center [605, 139] width 174 height 249
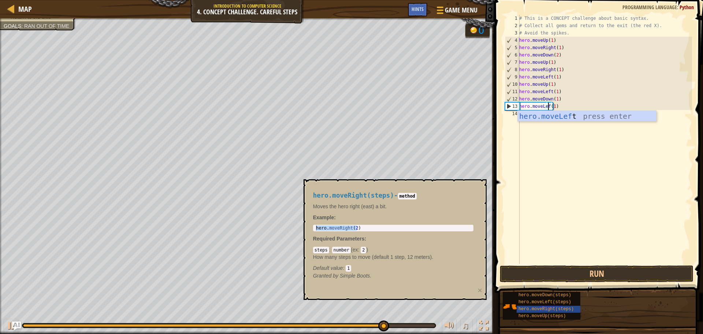
scroll to position [3, 3]
type textarea "hero.moveLeft(1)"
click at [544, 266] on button "Run" at bounding box center [597, 273] width 194 height 17
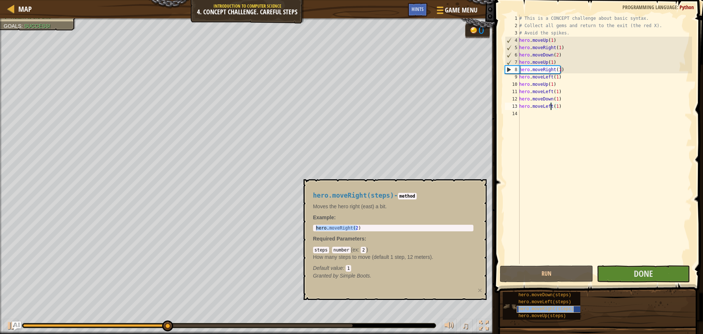
click at [541, 308] on span "hero.moveRight(steps)" at bounding box center [546, 308] width 55 height 5
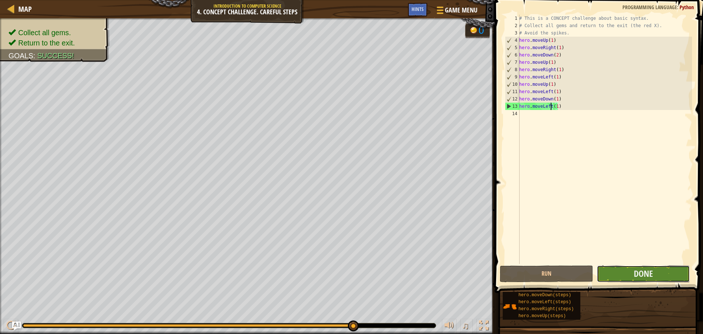
click at [630, 275] on button "Done" at bounding box center [643, 273] width 93 height 17
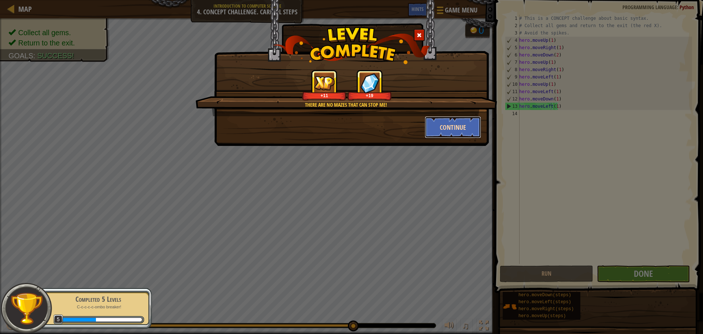
click at [444, 127] on button "Continue" at bounding box center [453, 127] width 57 height 22
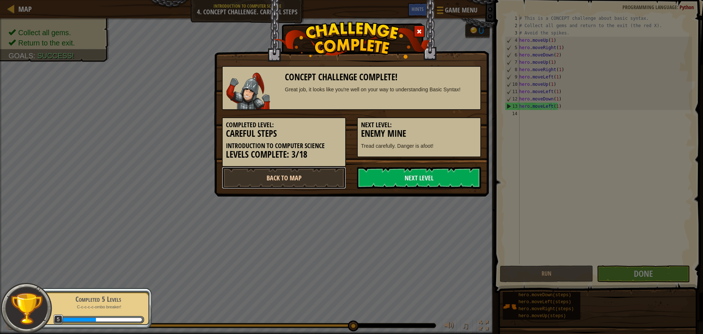
click at [323, 178] on link "Back to Map" at bounding box center [284, 178] width 124 height 22
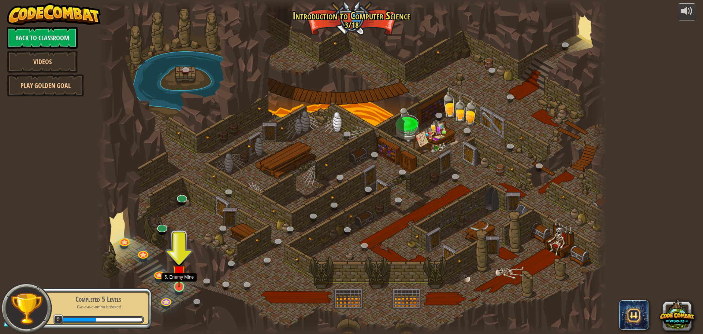
click at [178, 282] on img at bounding box center [180, 271] width 14 height 31
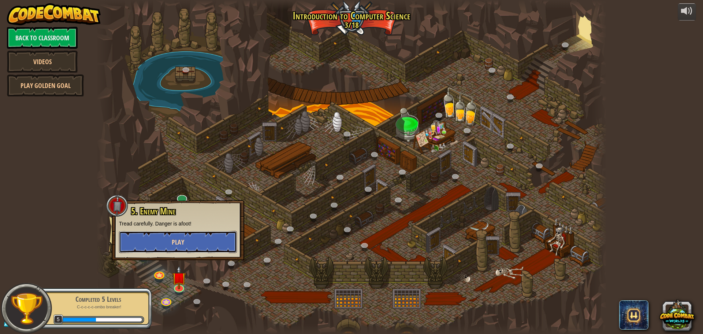
click at [173, 239] on span "Play" at bounding box center [178, 241] width 12 height 9
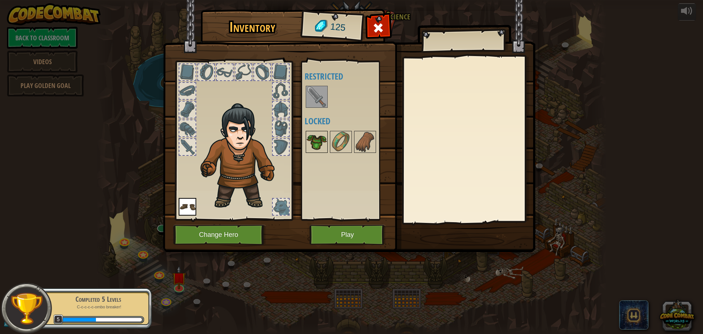
click at [322, 143] on img at bounding box center [317, 141] width 21 height 21
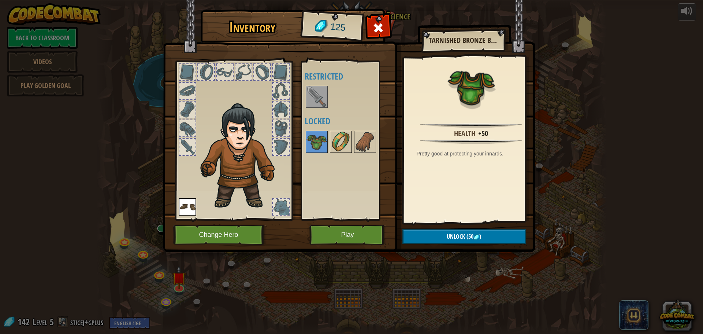
click at [346, 145] on img at bounding box center [341, 141] width 21 height 21
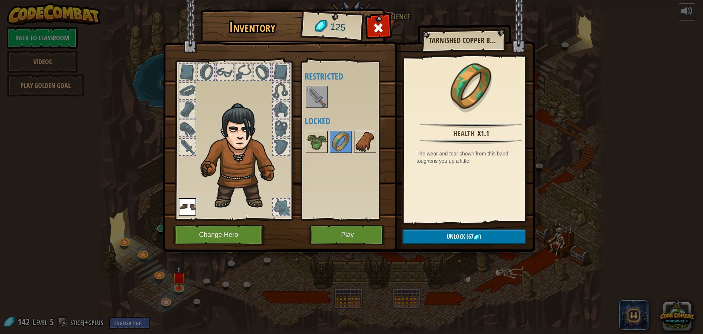
click at [370, 140] on img at bounding box center [365, 141] width 21 height 21
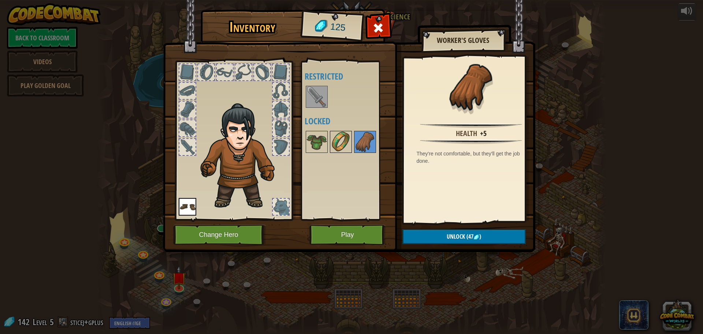
click at [345, 143] on img at bounding box center [341, 141] width 21 height 21
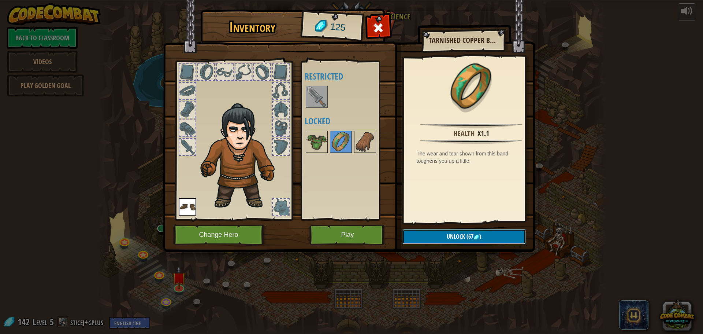
click at [439, 237] on button "Unlock (67 )" at bounding box center [464, 236] width 123 height 15
click at [412, 236] on button "Confirm" at bounding box center [464, 236] width 123 height 15
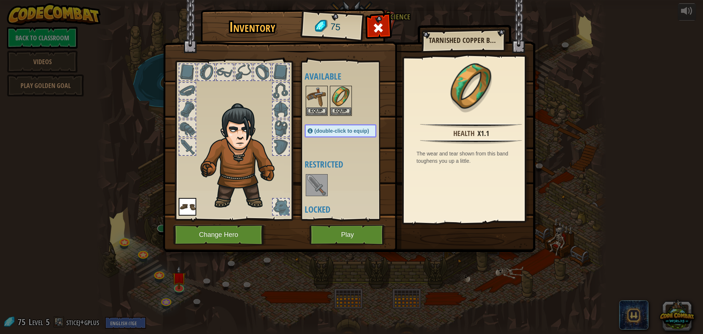
scroll to position [25, 0]
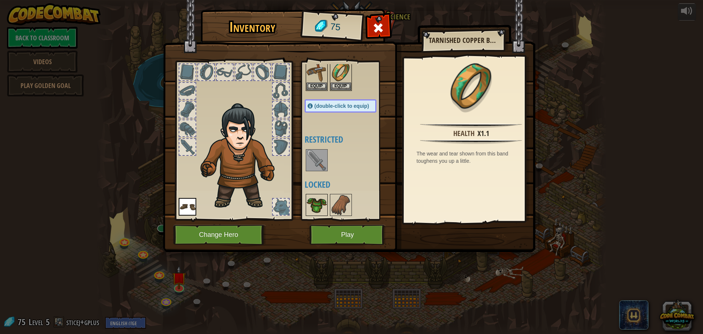
click at [319, 202] on img at bounding box center [317, 204] width 21 height 21
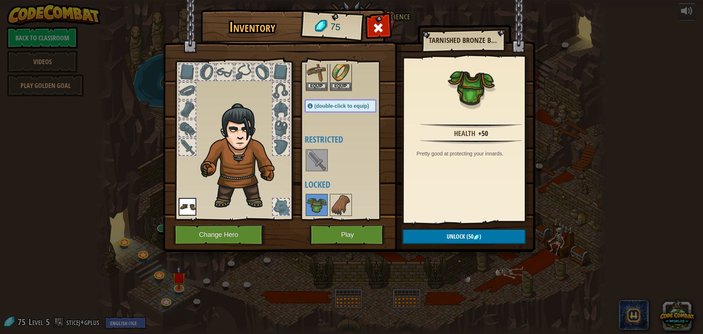
scroll to position [0, 0]
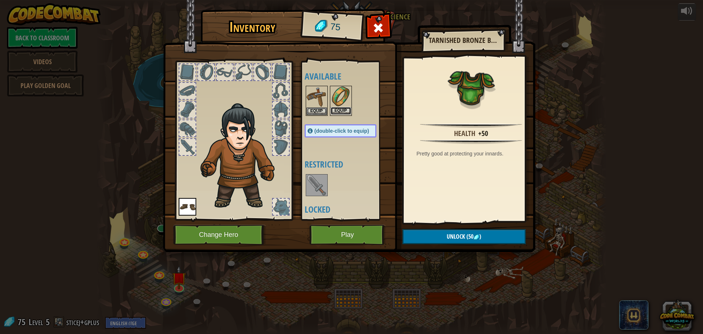
click at [336, 108] on button "Equip" at bounding box center [341, 111] width 21 height 8
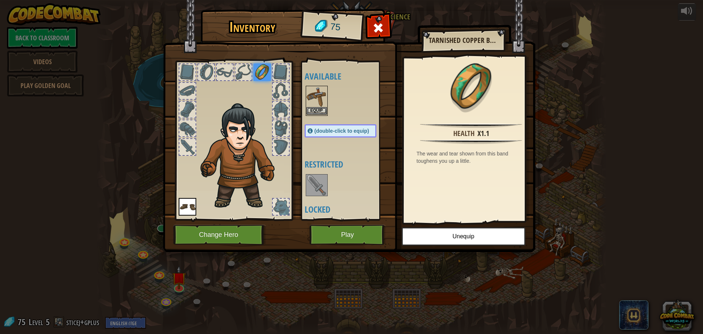
click at [322, 102] on img at bounding box center [317, 96] width 21 height 21
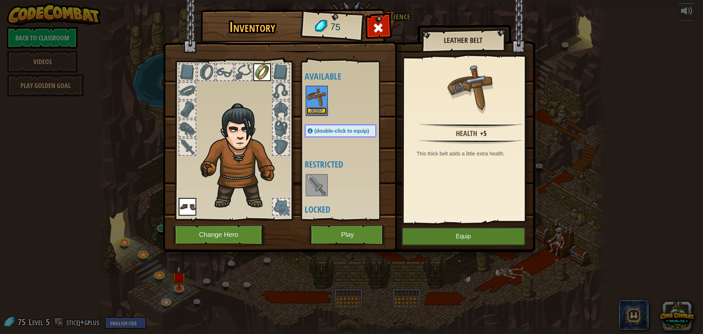
click at [320, 109] on button "Equip" at bounding box center [317, 111] width 21 height 8
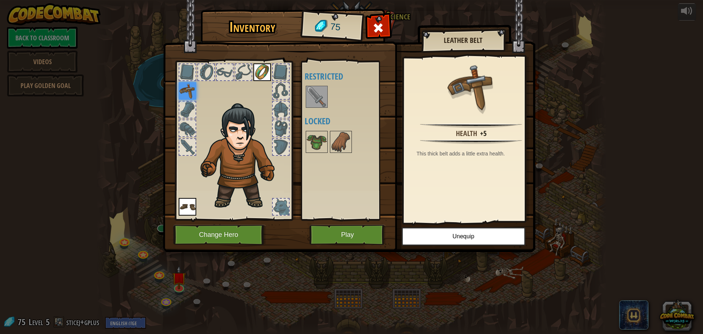
click at [321, 101] on img at bounding box center [317, 96] width 21 height 21
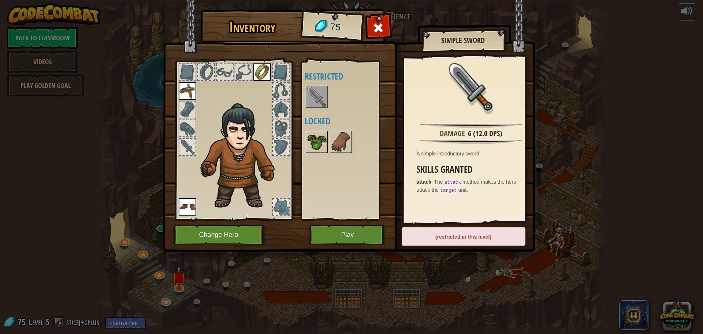
click at [319, 138] on img at bounding box center [317, 141] width 21 height 21
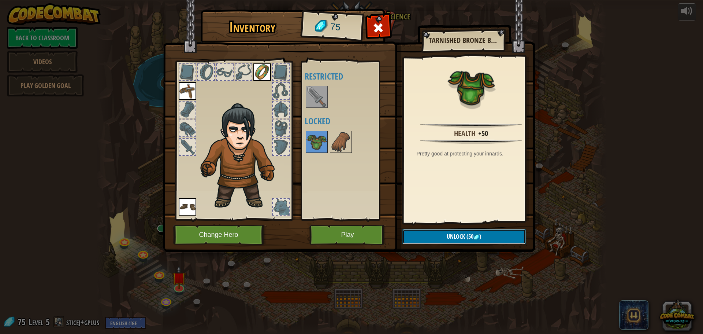
click at [435, 236] on button "Unlock (50 )" at bounding box center [464, 236] width 123 height 15
click at [435, 235] on button "Confirm" at bounding box center [464, 236] width 123 height 15
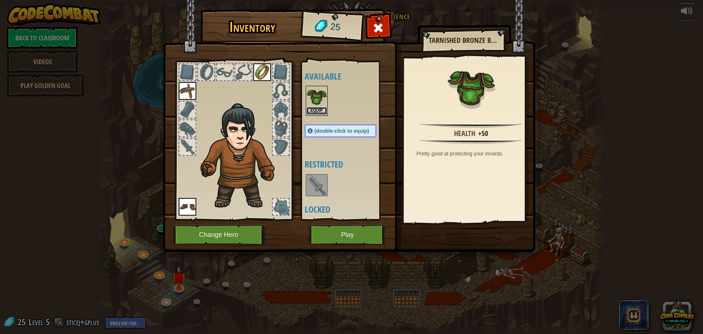
click at [316, 112] on button "Equip" at bounding box center [317, 111] width 21 height 8
